Goal: Information Seeking & Learning: Learn about a topic

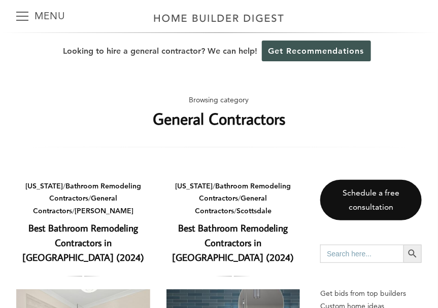
click at [25, 15] on button "Menu" at bounding box center [22, 16] width 12 height 32
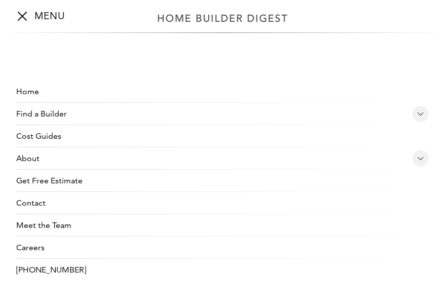
click at [53, 114] on link "Find a Builder" at bounding box center [212, 114] width 393 height 22
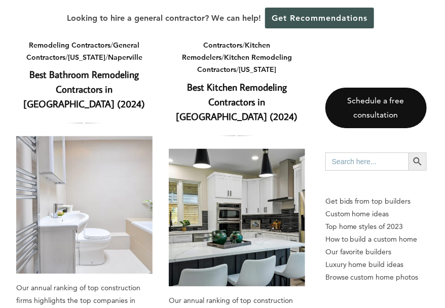
scroll to position [1811, 0]
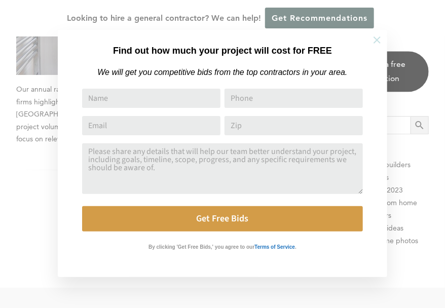
click at [376, 43] on icon at bounding box center [377, 39] width 11 height 11
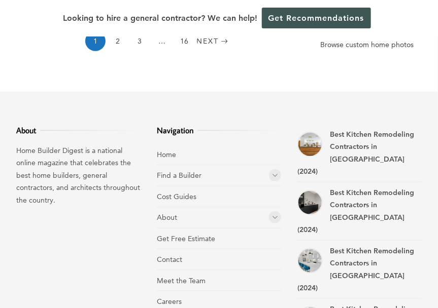
scroll to position [2028, 0]
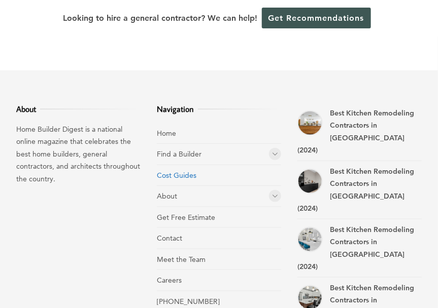
click at [186, 171] on link "Cost Guides" at bounding box center [177, 175] width 40 height 9
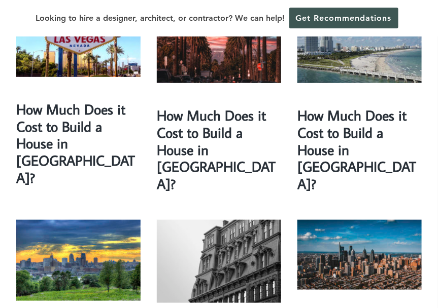
scroll to position [1065, 0]
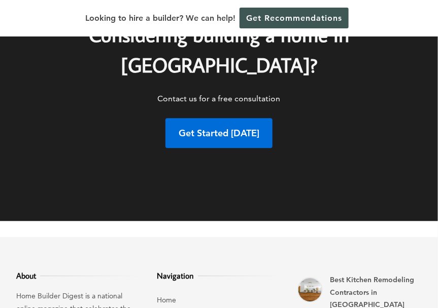
scroll to position [5223, 0]
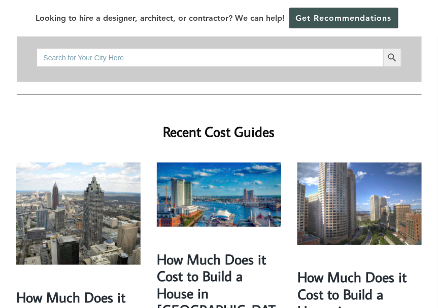
scroll to position [304, 0]
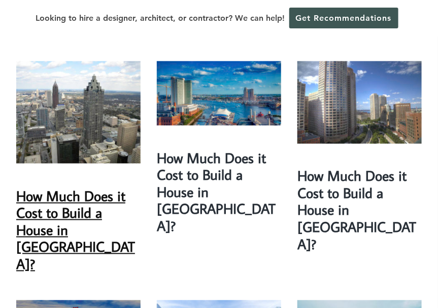
click at [78, 191] on link "How Much Does it Cost to Build a House in [GEOGRAPHIC_DATA]?" at bounding box center [75, 230] width 119 height 87
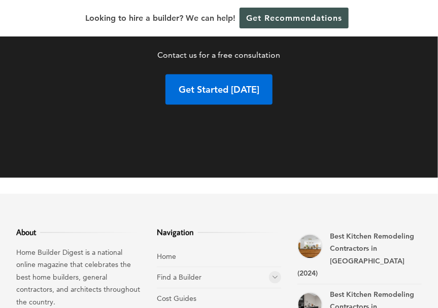
scroll to position [7896, 0]
